Goal: Task Accomplishment & Management: Use online tool/utility

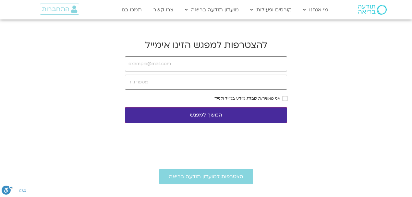
click at [161, 64] on input "email" at bounding box center [206, 64] width 162 height 15
type input "ד"
type input "[EMAIL_ADDRESS][DOMAIN_NAME]"
click at [236, 121] on button "המשך למפגש" at bounding box center [206, 115] width 162 height 16
click at [171, 84] on input "tel" at bounding box center [206, 82] width 162 height 15
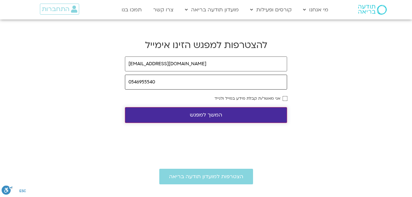
type input "0546955540"
click at [206, 112] on button "המשך למפגש" at bounding box center [206, 115] width 162 height 16
